Goal: Check status: Check status

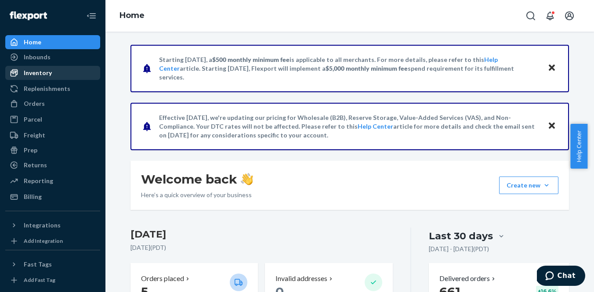
click at [36, 76] on div "Inventory" at bounding box center [38, 73] width 28 height 9
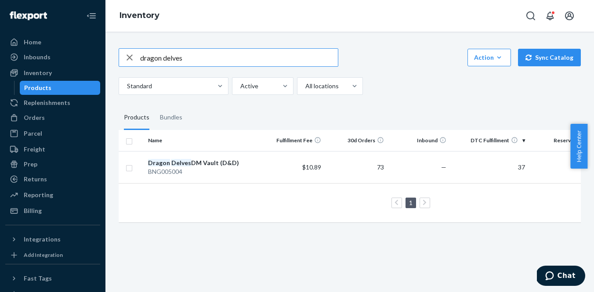
click at [178, 60] on input "dragon delves" at bounding box center [239, 58] width 198 height 18
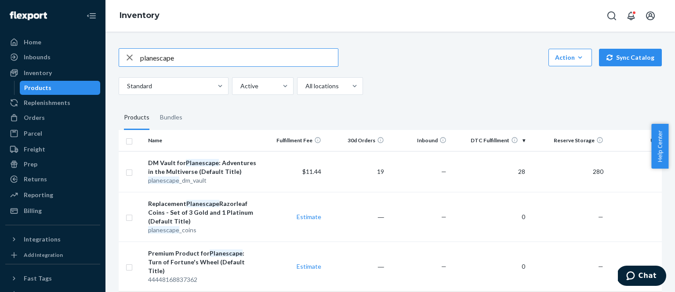
click at [161, 60] on input "planescape" at bounding box center [239, 58] width 198 height 18
type input "Fizban"
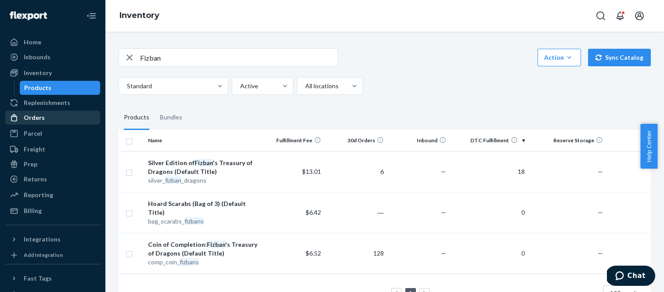
click at [36, 117] on div "Orders" at bounding box center [34, 117] width 21 height 9
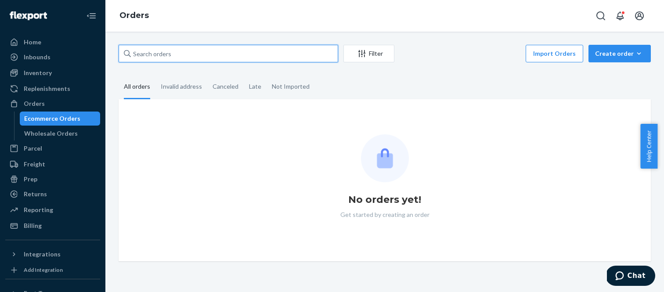
click at [147, 56] on input "text" at bounding box center [229, 54] width 220 height 18
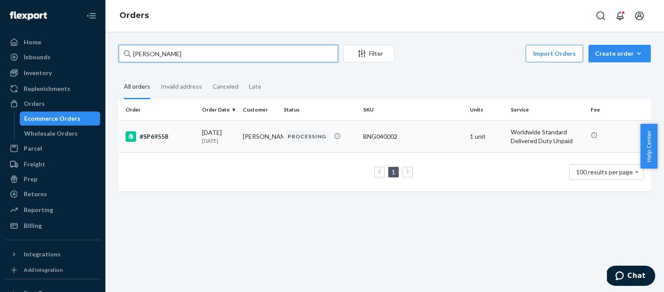
type input "Mackenzie Pearson"
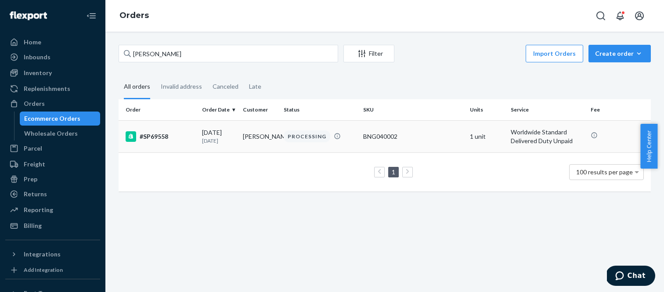
click at [156, 137] on div "#SP69558" at bounding box center [160, 136] width 69 height 11
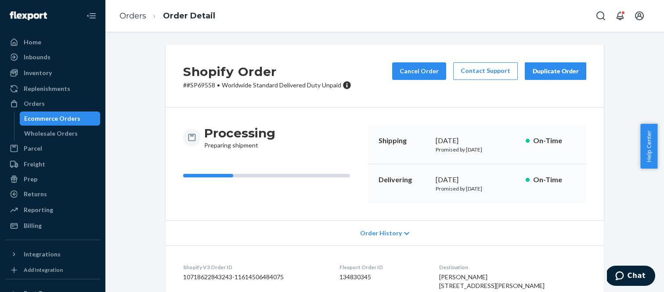
click at [257, 148] on div "Processing Preparing shipment" at bounding box center [239, 137] width 71 height 25
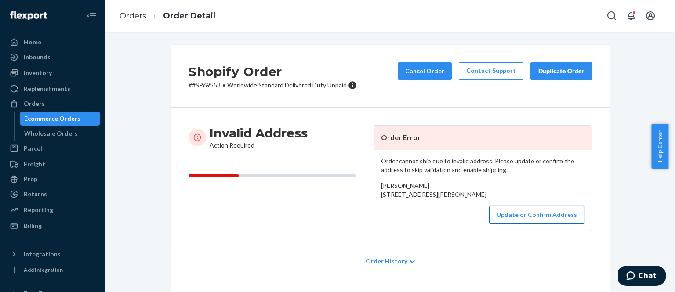
click at [523, 224] on button "Update or Confirm Address" at bounding box center [536, 215] width 95 height 18
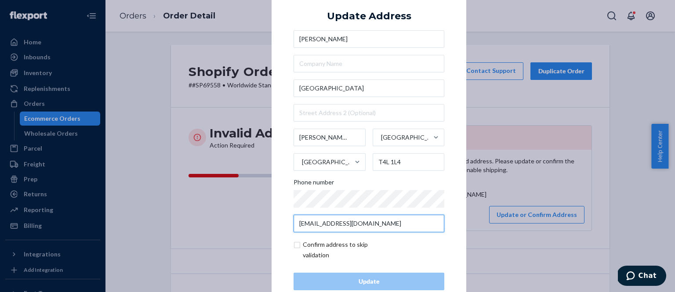
drag, startPoint x: 361, startPoint y: 225, endPoint x: 292, endPoint y: 224, distance: 69.0
click at [293, 224] on input "mckpearson@gmail.com" at bounding box center [368, 224] width 151 height 18
click at [226, 213] on div "× Update Address Mackenzie Pearson 5224 Calgary Edmonton Trail Lacombe Alberta …" at bounding box center [337, 146] width 675 height 292
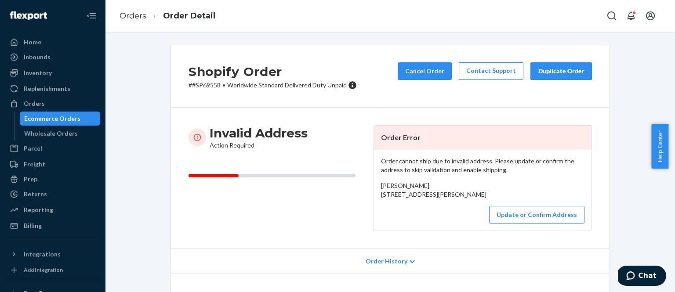
drag, startPoint x: 389, startPoint y: 213, endPoint x: 373, endPoint y: 187, distance: 31.1
click at [374, 187] on div "Order cannot ship due to invalid address. Please update or confirm the address …" at bounding box center [482, 190] width 217 height 81
copy span "[PERSON_NAME] [STREET_ADDRESS][PERSON_NAME]"
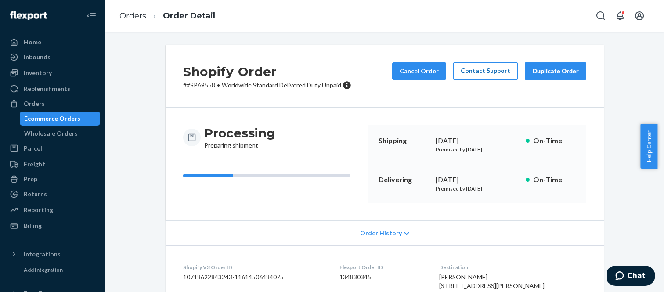
click at [487, 69] on link "Contact Support" at bounding box center [485, 71] width 65 height 18
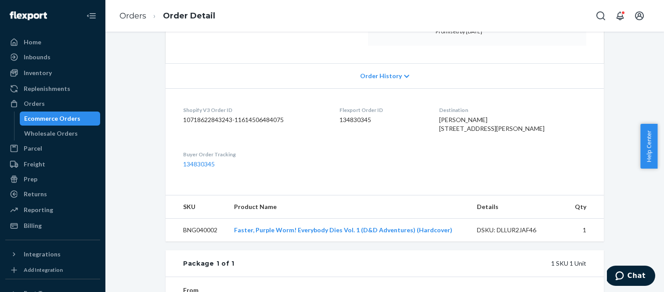
scroll to position [158, 0]
click at [363, 120] on dd "134830345" at bounding box center [382, 119] width 85 height 9
copy dd "134830345"
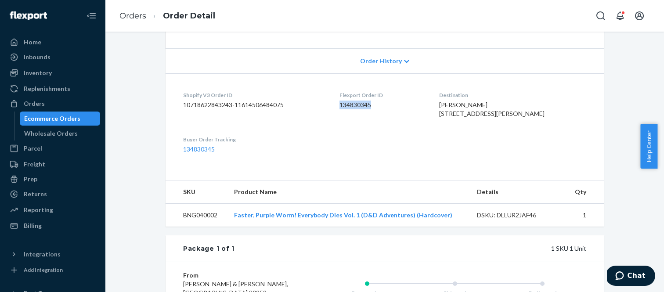
scroll to position [239, 0]
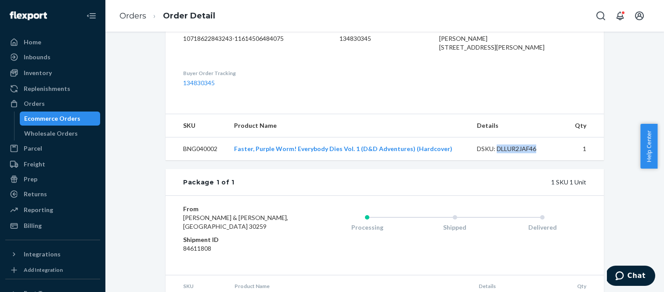
drag, startPoint x: 493, startPoint y: 168, endPoint x: 537, endPoint y: 167, distance: 44.4
click at [537, 153] on div "DSKU: DLLUR2JAF46" at bounding box center [518, 149] width 83 height 9
copy div "DLLUR2JAF46"
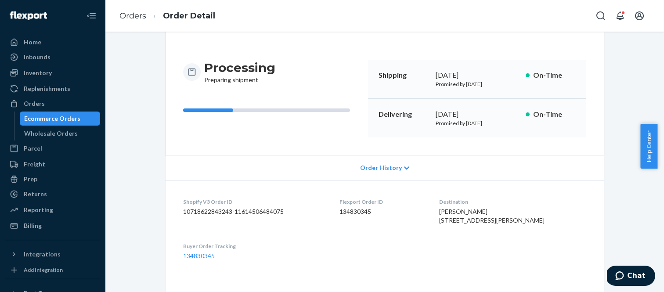
scroll to position [0, 0]
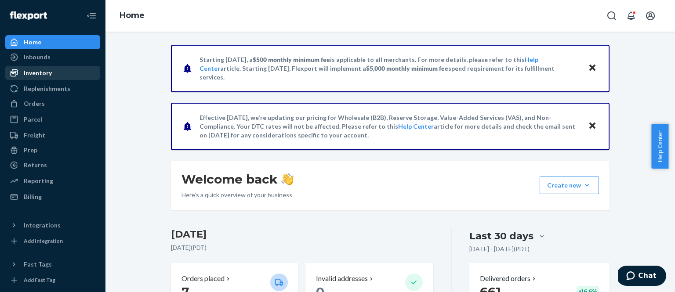
click at [43, 72] on div "Inventory" at bounding box center [38, 73] width 28 height 9
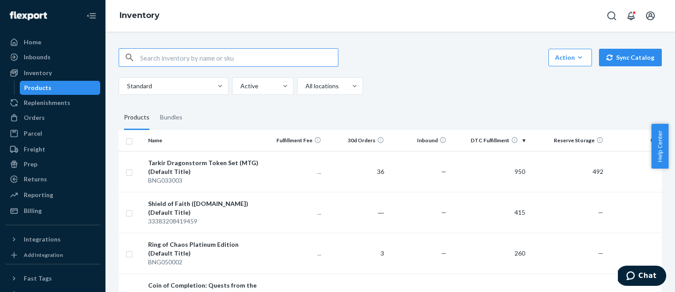
click at [184, 61] on input "text" at bounding box center [239, 58] width 198 height 18
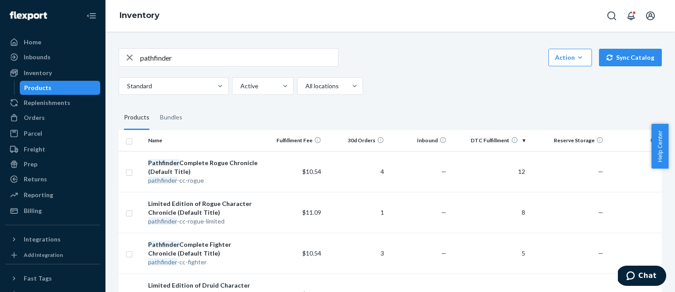
click at [163, 59] on input "pathfinder" at bounding box center [239, 58] width 198 height 18
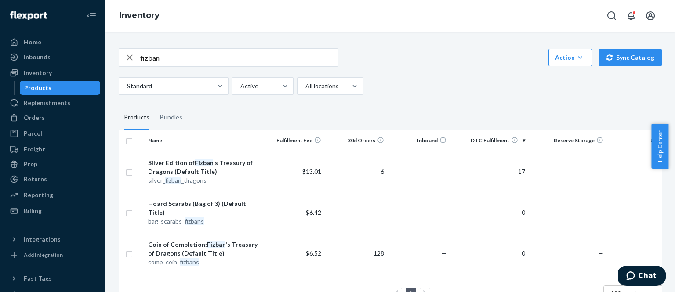
click at [149, 57] on input "fizban" at bounding box center [239, 58] width 198 height 18
type input "amulet"
